Goal: Task Accomplishment & Management: Complete application form

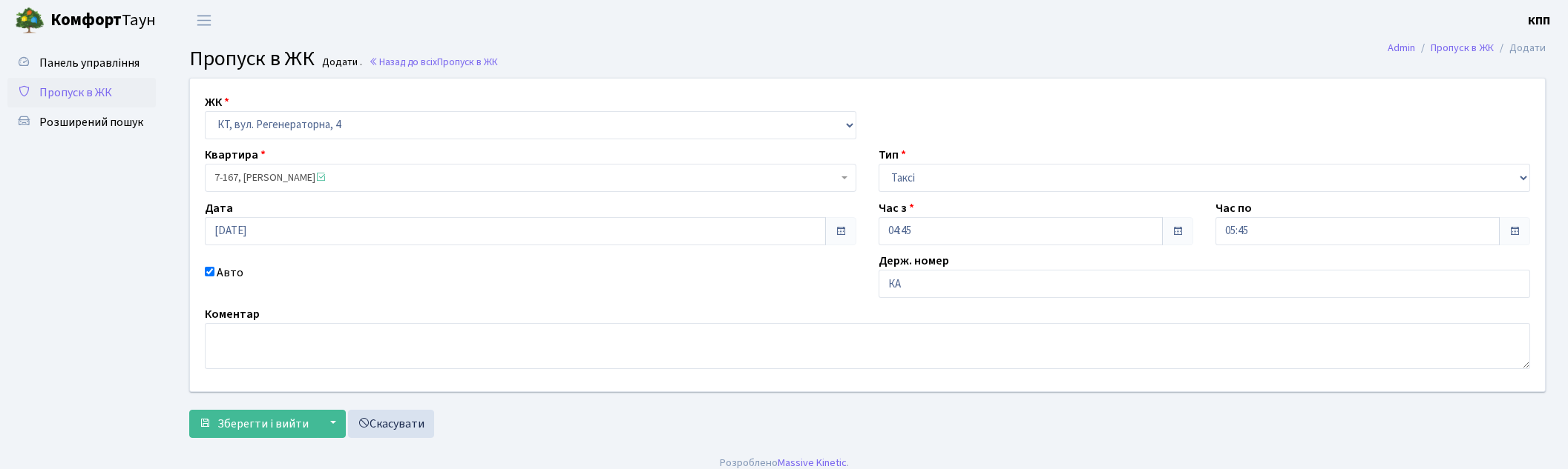
select select "271"
select select "2"
click at [100, 94] on span "Пропуск в ЖК" at bounding box center [76, 92] width 73 height 16
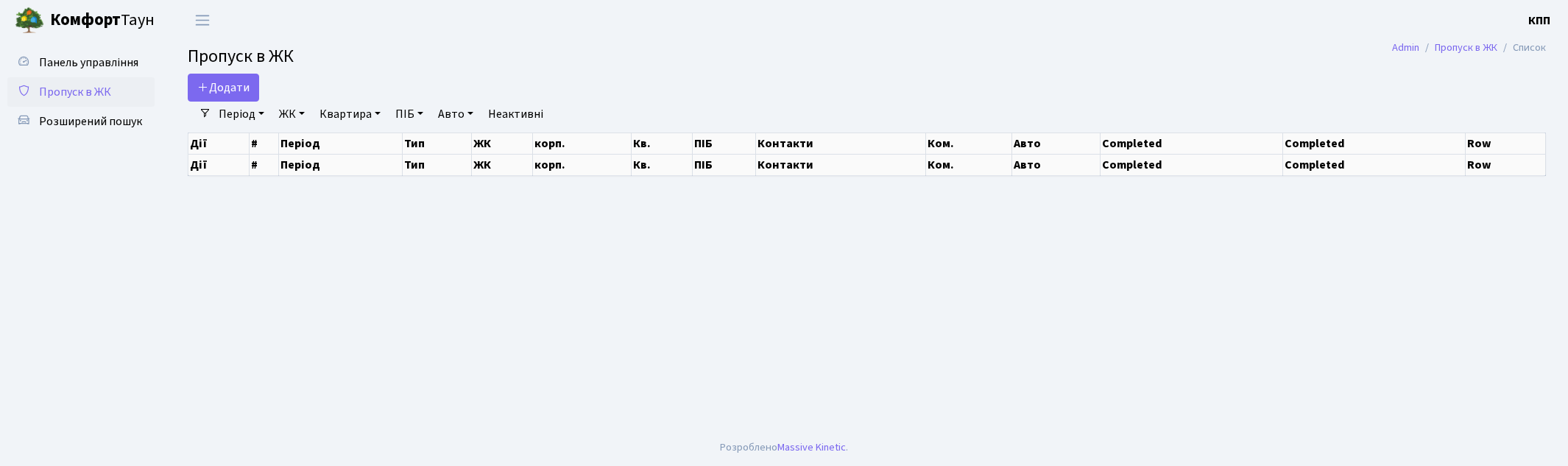
select select "25"
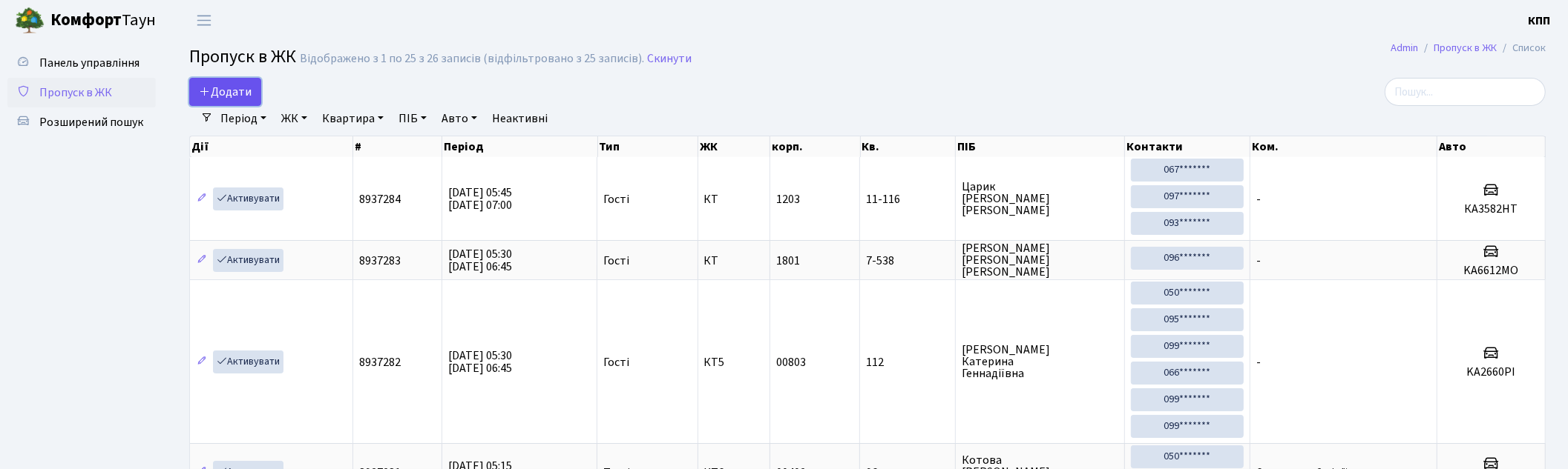
click at [234, 90] on span "Додати" at bounding box center [225, 91] width 52 height 16
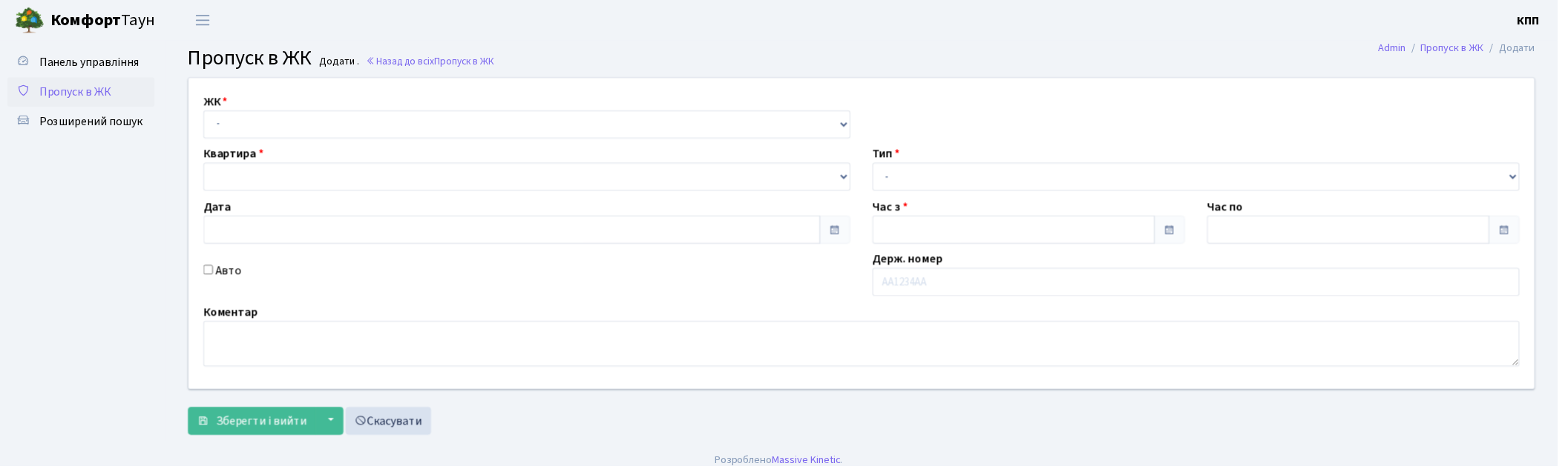
type input "01.09.2025"
type input "05:45"
type input "06:45"
